Goal: Find specific page/section: Find specific page/section

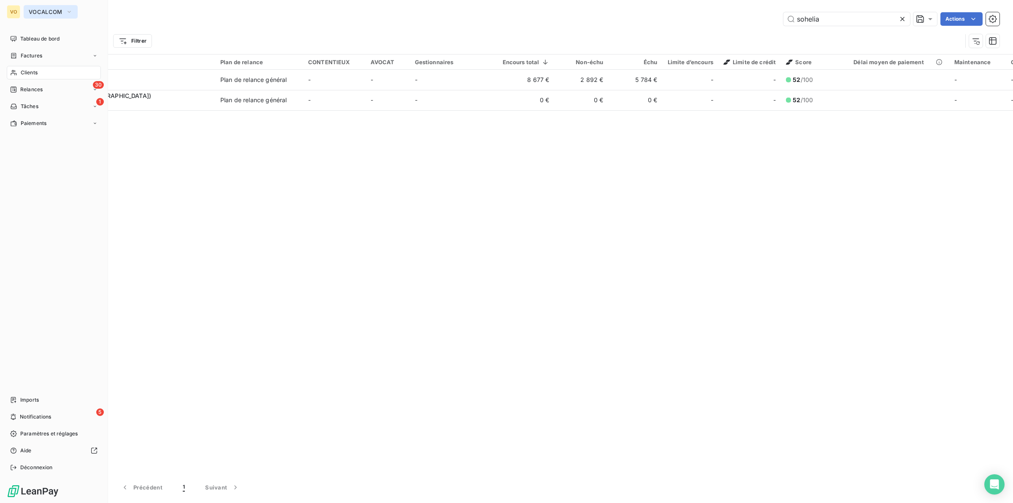
click at [66, 11] on icon "button" at bounding box center [69, 12] width 7 height 8
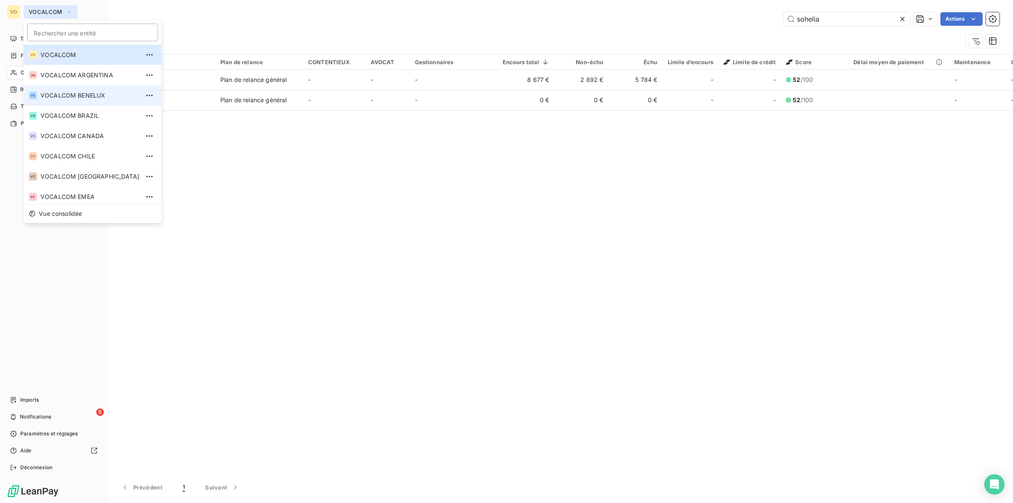
click at [84, 96] on span "VOCALCOM BENELUX" at bounding box center [90, 95] width 99 height 8
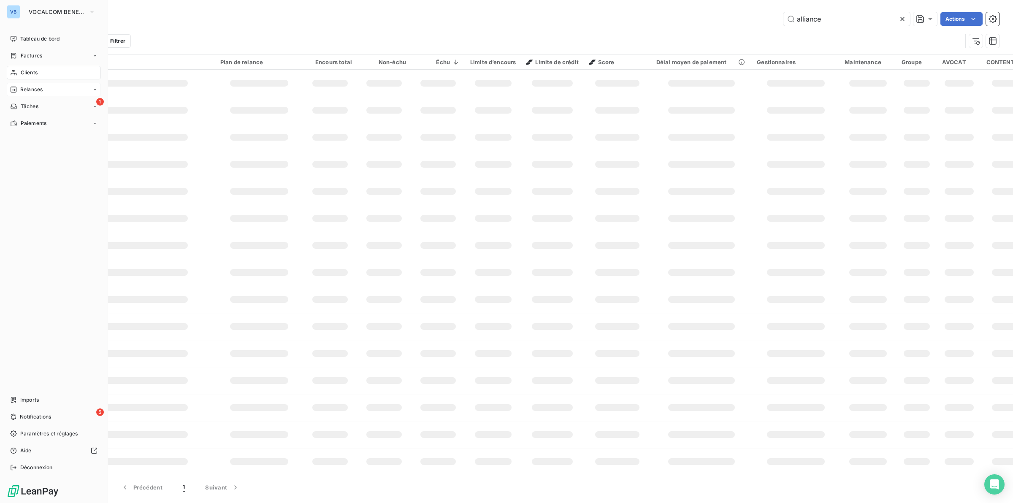
type input "sohelia"
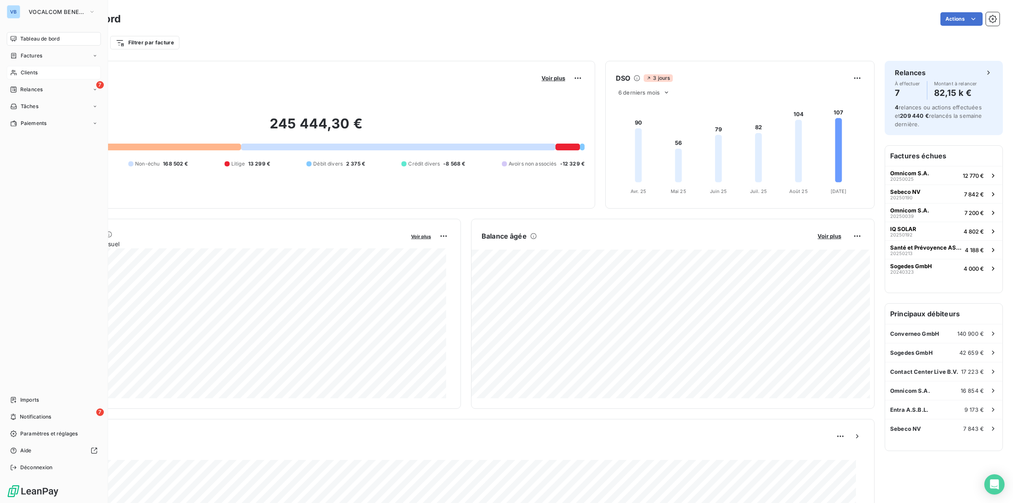
click at [29, 71] on span "Clients" at bounding box center [29, 73] width 17 height 8
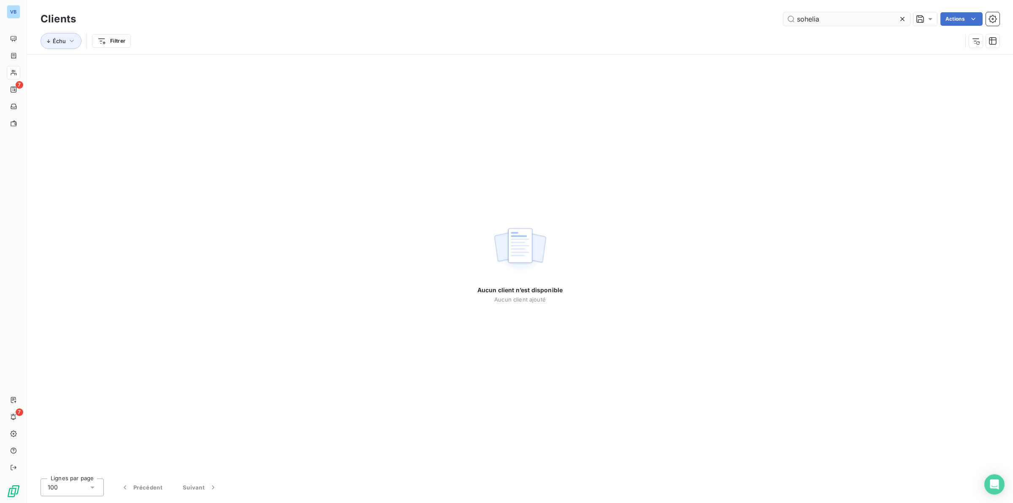
click at [828, 22] on input "sohelia" at bounding box center [847, 19] width 127 height 14
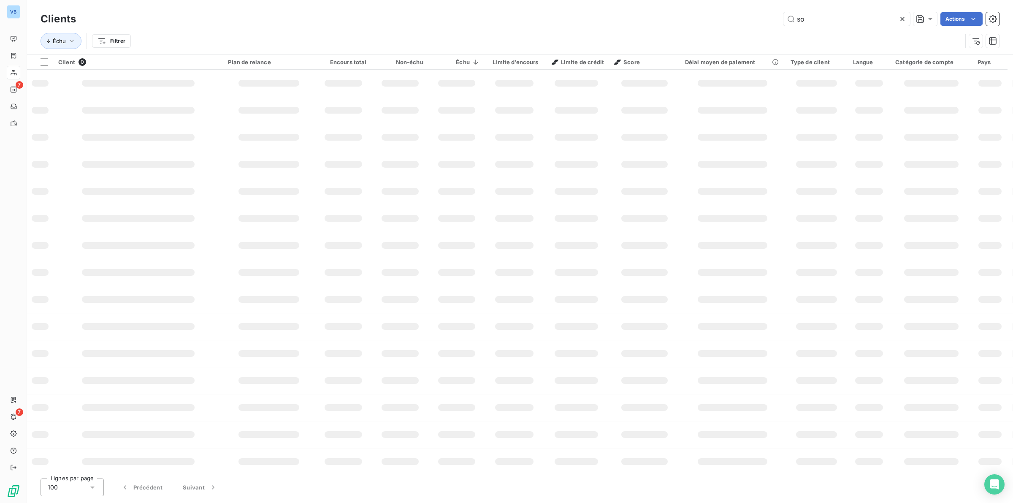
type input "s"
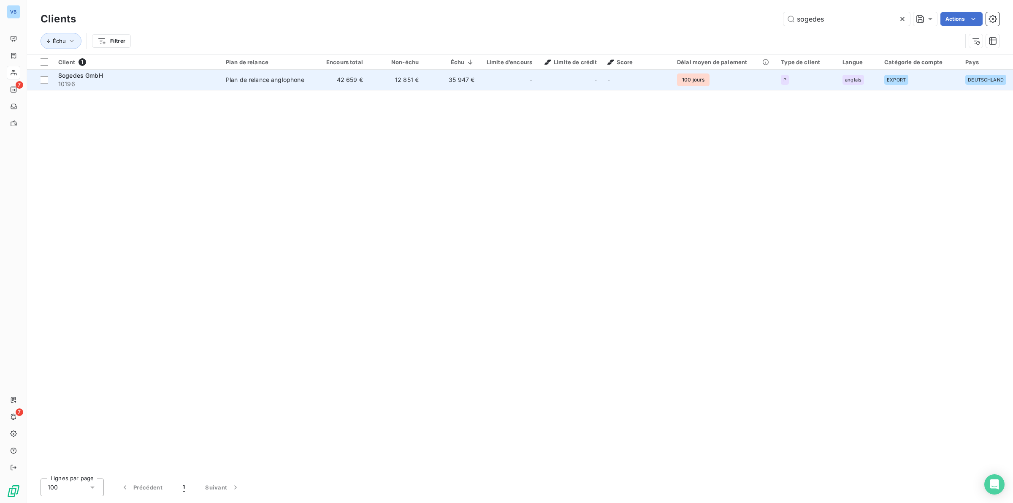
type input "sogedes"
click at [94, 79] on span "Sogedes GmbH" at bounding box center [80, 75] width 45 height 7
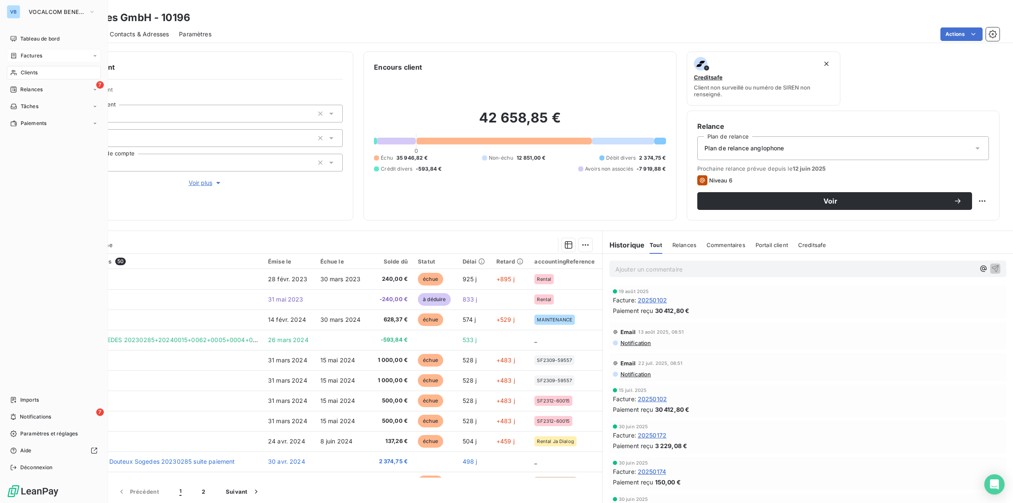
click at [37, 56] on span "Factures" at bounding box center [32, 56] width 22 height 8
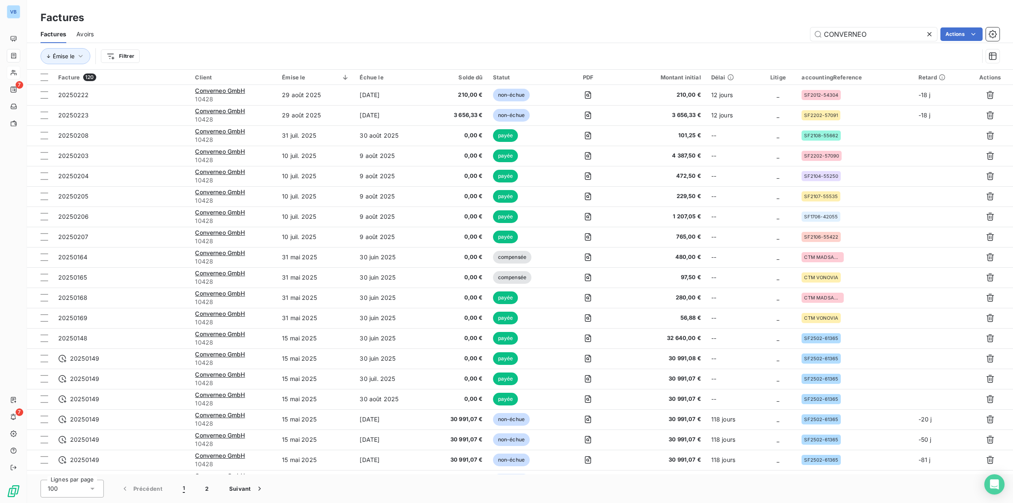
drag, startPoint x: 867, startPoint y: 35, endPoint x: 801, endPoint y: 27, distance: 66.0
click at [801, 27] on div "CONVERNEO Actions" at bounding box center [552, 34] width 896 height 14
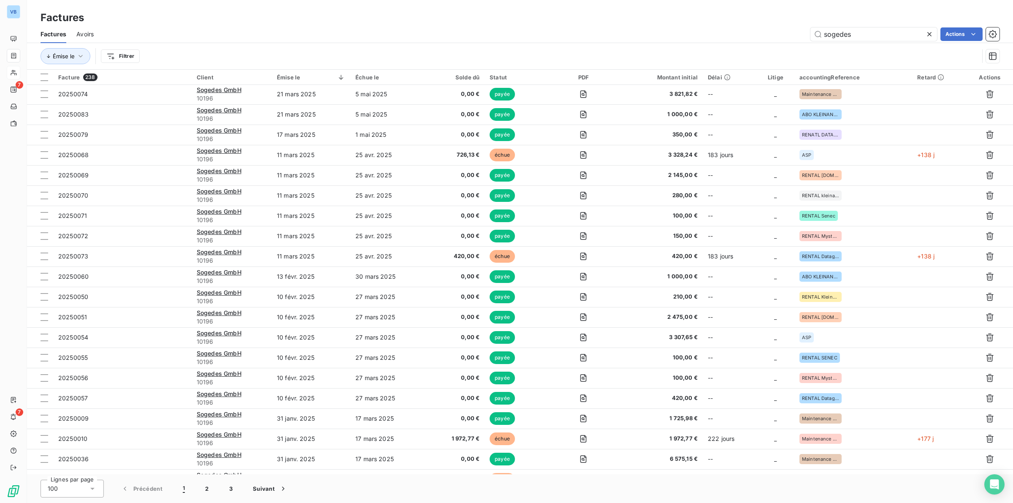
scroll to position [792, 0]
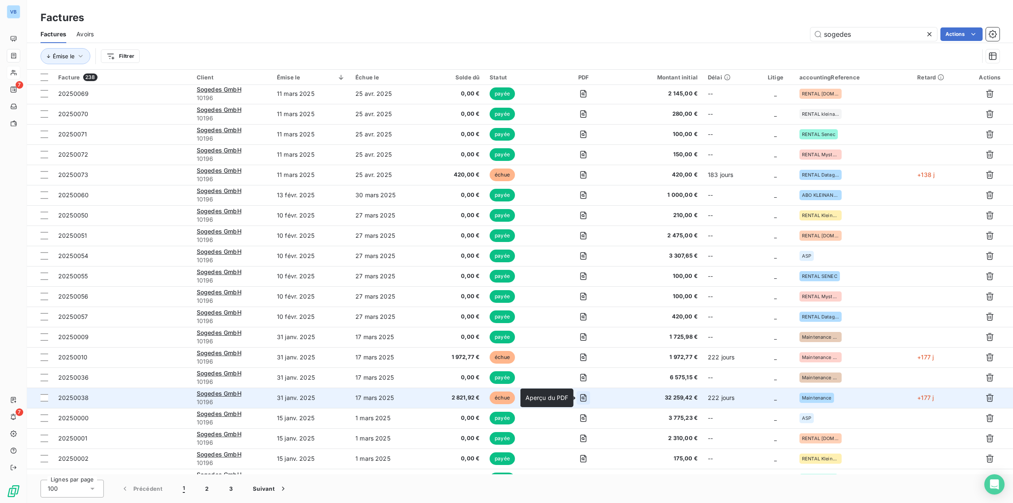
click at [586, 399] on icon "button" at bounding box center [583, 398] width 8 height 8
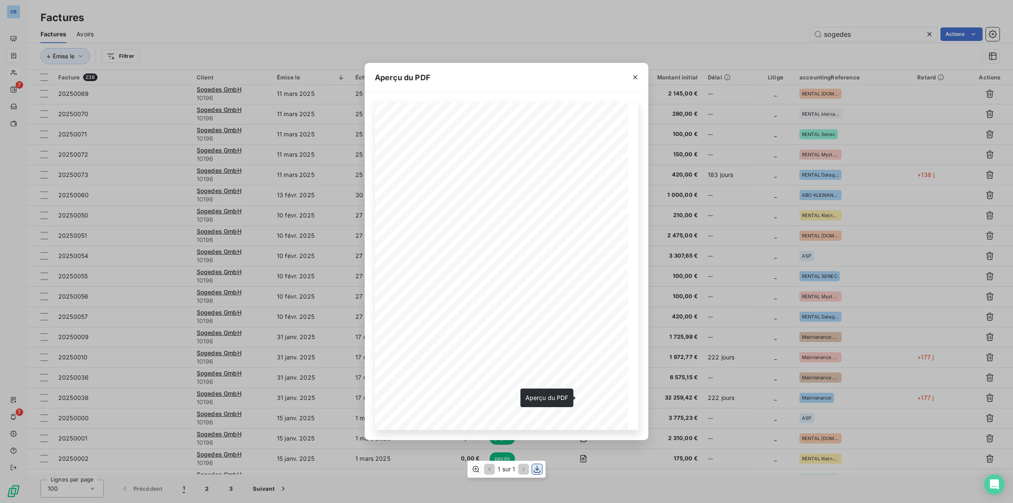
click at [539, 469] on icon "button" at bounding box center [537, 469] width 7 height 7
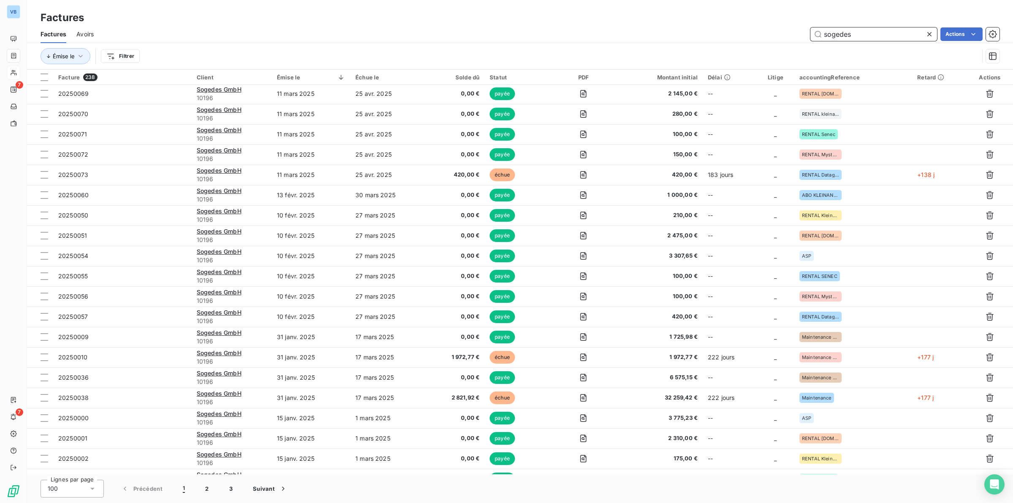
drag, startPoint x: 860, startPoint y: 35, endPoint x: 794, endPoint y: 24, distance: 66.8
click at [794, 24] on div "Factures Factures Avoirs sogedes Actions Émise le Filtrer" at bounding box center [520, 35] width 986 height 70
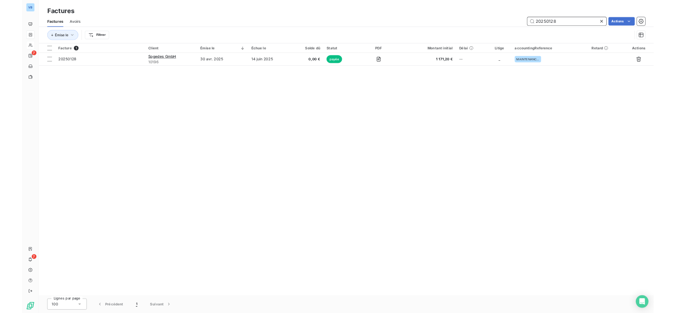
scroll to position [0, 0]
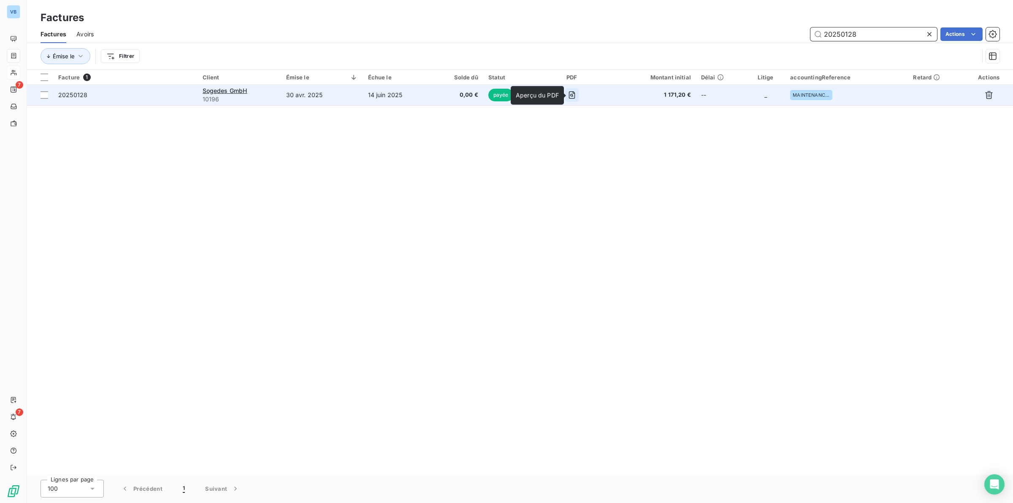
type input "20250128"
click at [576, 91] on icon "button" at bounding box center [572, 95] width 8 height 8
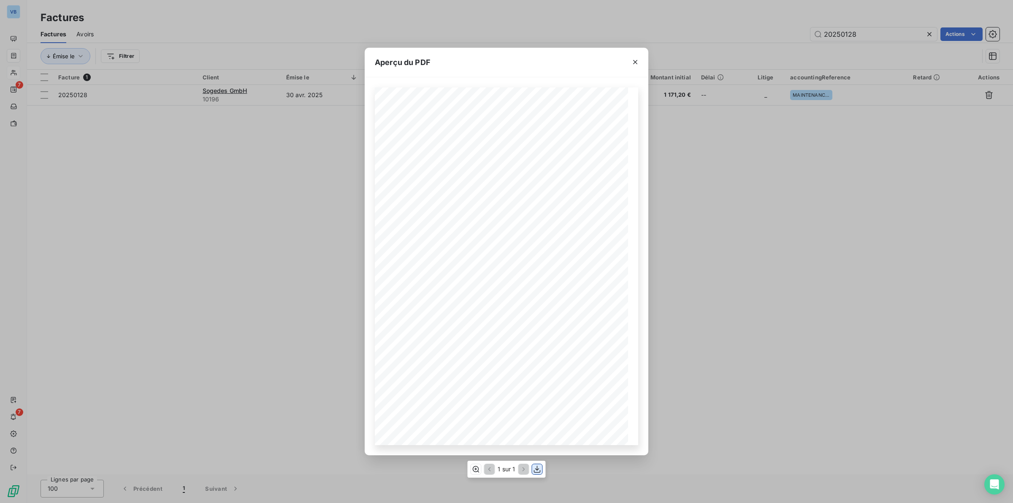
click at [538, 468] on icon "button" at bounding box center [537, 469] width 8 height 8
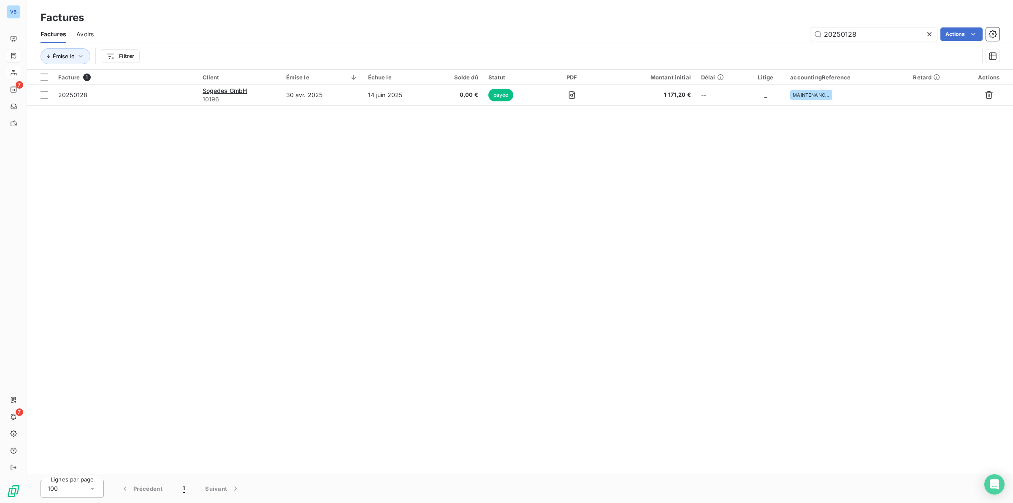
click at [374, 208] on div "Facture 1 Client Émise le Échue le Solde dû Statut PDF Montant initial Délai Li…" at bounding box center [520, 272] width 986 height 405
click at [260, 323] on div "Facture 1 Client Émise le Échue le Solde dû Statut PDF Montant initial Délai Li…" at bounding box center [520, 272] width 986 height 405
click at [292, 296] on div "Facture 1 Client Émise le Échue le Solde dû Statut PDF Montant initial Délai Li…" at bounding box center [520, 272] width 986 height 405
click at [352, 372] on div "Facture 1 Client Émise le Échue le Solde dû Statut PDF Montant initial Délai Li…" at bounding box center [520, 272] width 986 height 405
click at [360, 416] on div "Facture 1 Client Émise le Échue le Solde dû Statut PDF Montant initial Délai Li…" at bounding box center [520, 272] width 986 height 405
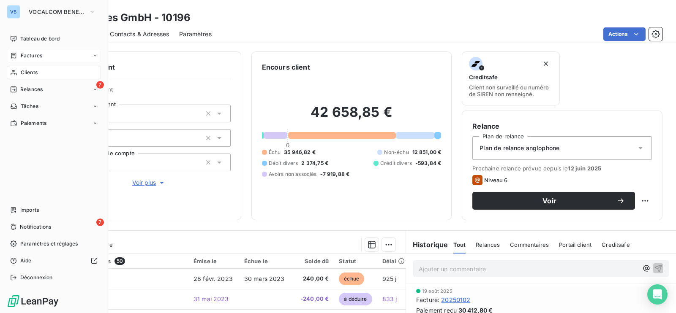
click at [15, 10] on div "VB" at bounding box center [14, 12] width 14 height 14
click at [64, 10] on span "VOCALCOM BENELUX" at bounding box center [57, 11] width 57 height 7
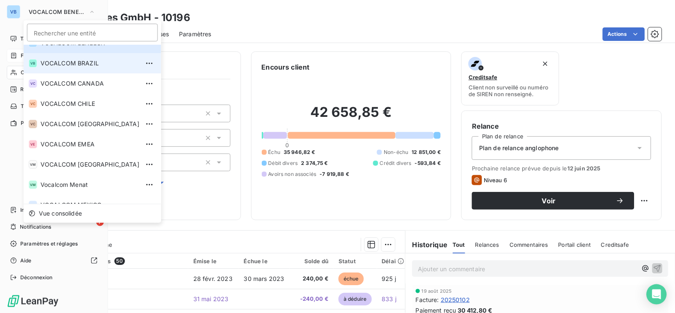
scroll to position [105, 0]
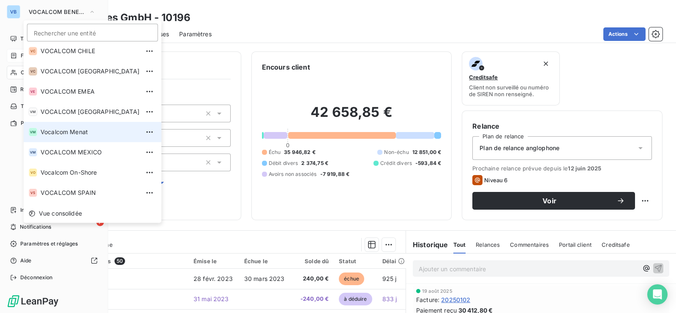
click at [73, 129] on span "Vocalcom Menat" at bounding box center [90, 132] width 99 height 8
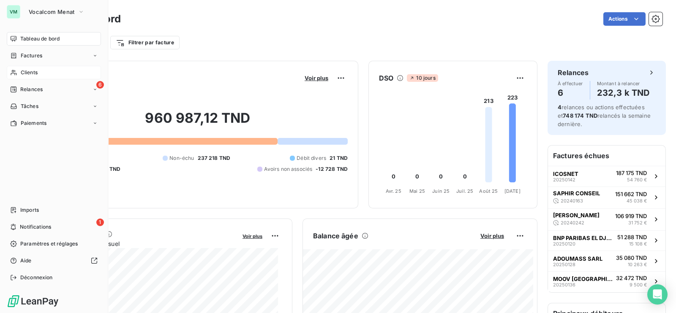
click at [38, 67] on div "Clients" at bounding box center [54, 73] width 94 height 14
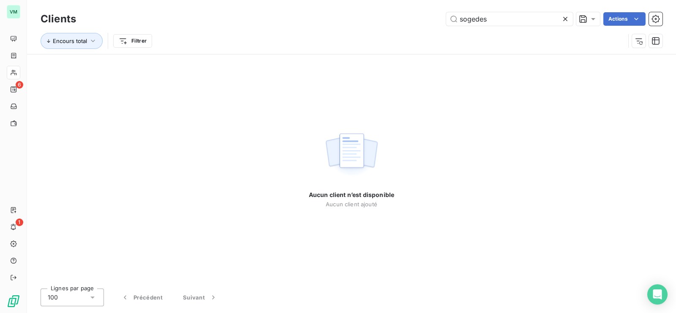
click at [568, 18] on icon at bounding box center [565, 19] width 8 height 8
